Goal: Task Accomplishment & Management: Manage account settings

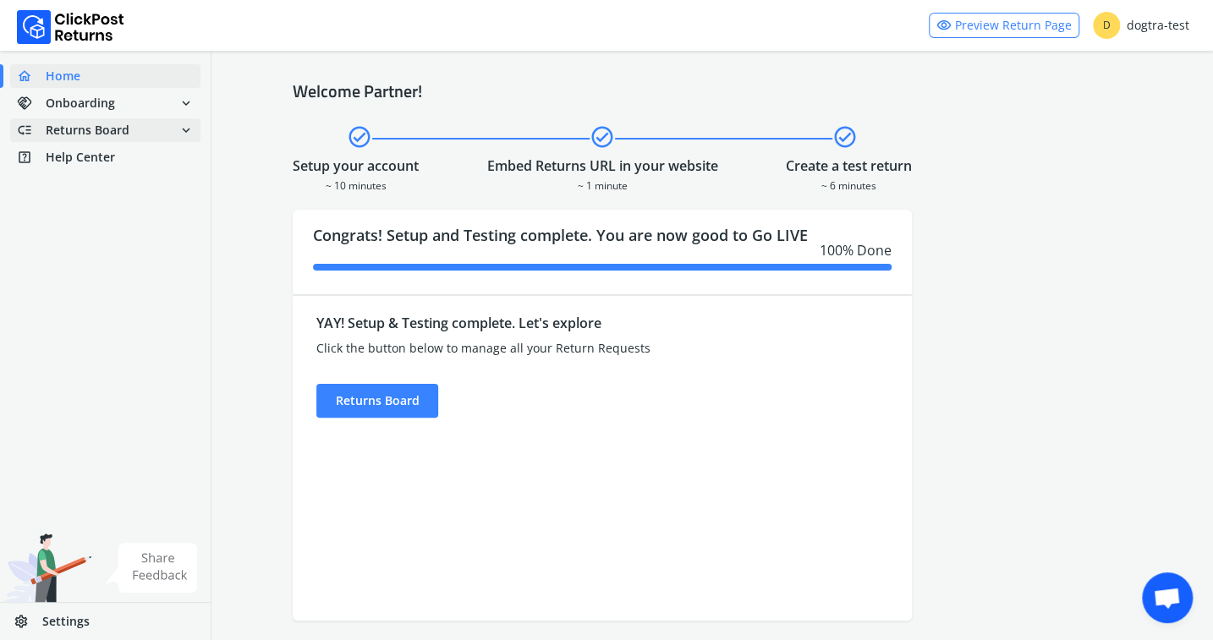
click at [107, 131] on span "Returns Board" at bounding box center [88, 130] width 84 height 17
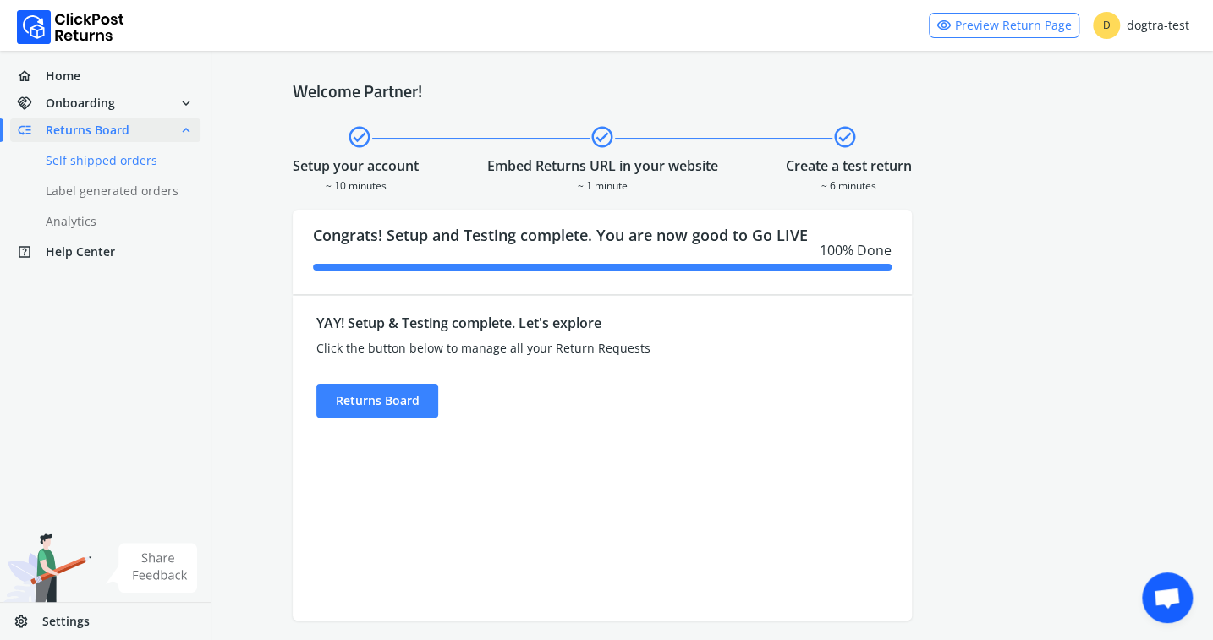
click at [100, 157] on link "done Self shipped orders" at bounding box center [115, 161] width 211 height 24
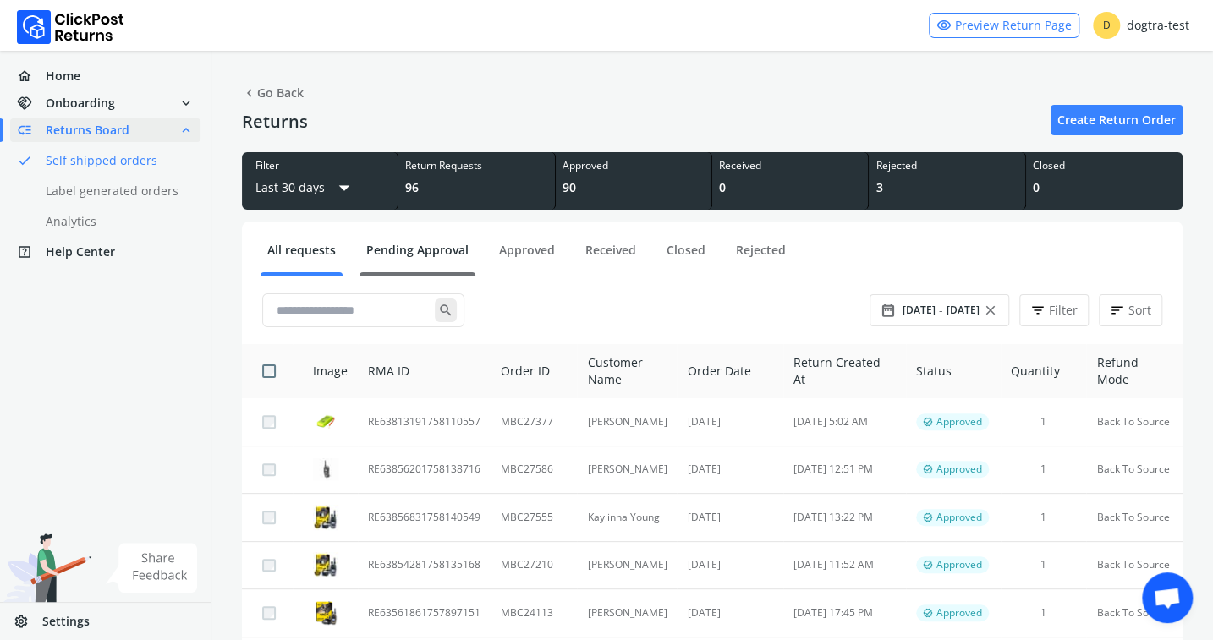
click at [387, 248] on link "Pending Approval" at bounding box center [417, 257] width 116 height 30
